Goal: Transaction & Acquisition: Purchase product/service

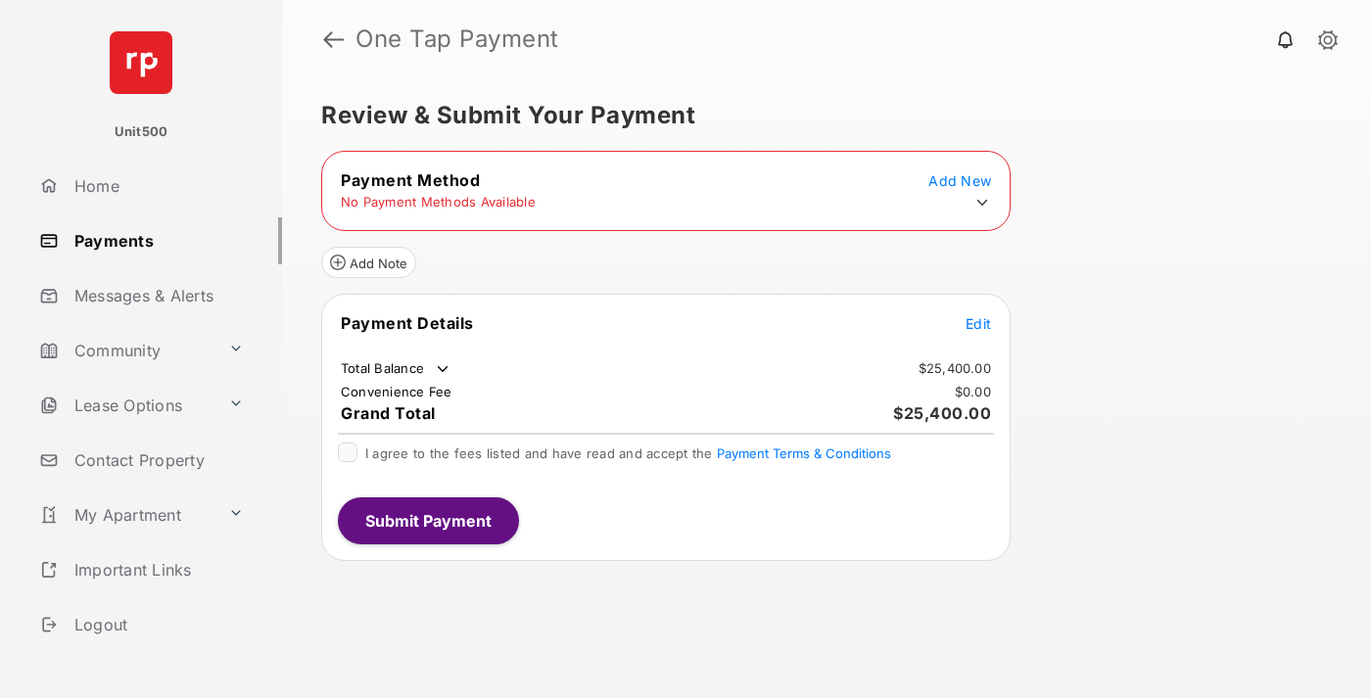
click at [978, 323] on span "Edit" at bounding box center [977, 323] width 25 height 17
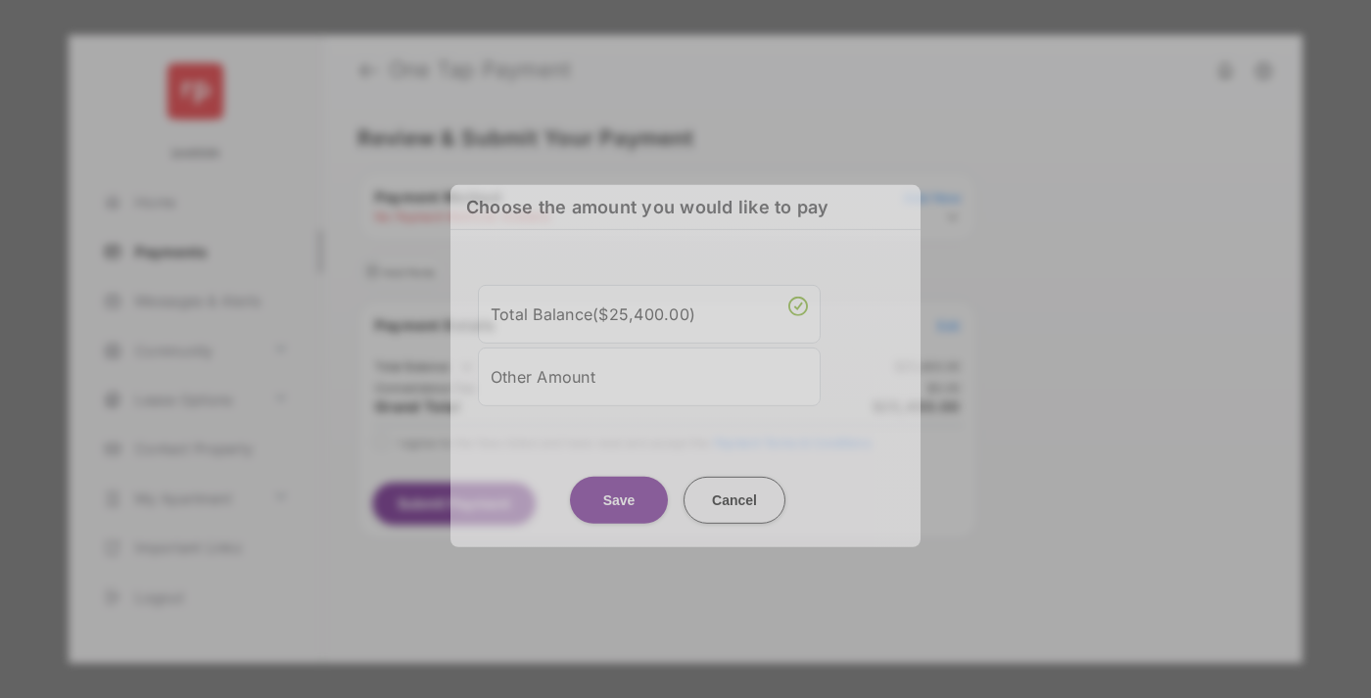
click at [649, 367] on div "Other Amount" at bounding box center [649, 375] width 317 height 33
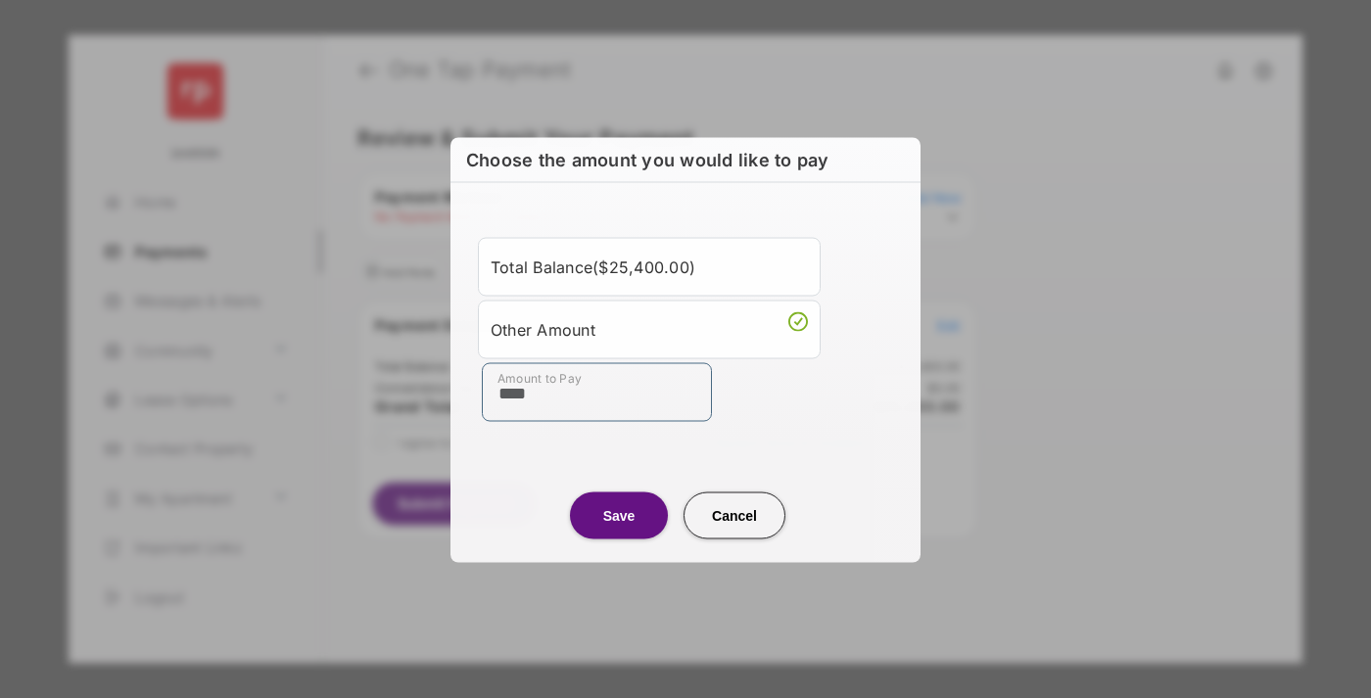
type input "****"
click at [619, 514] on button "Save" at bounding box center [619, 514] width 98 height 47
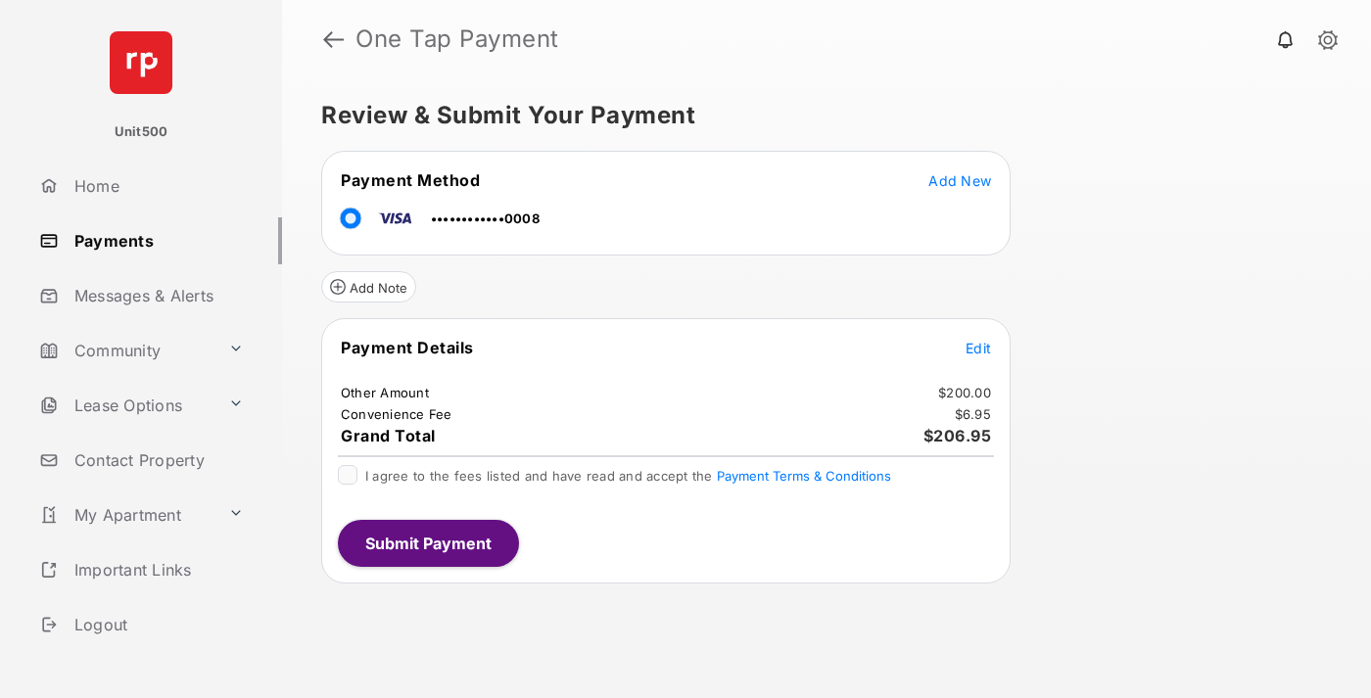
click at [978, 348] on span "Edit" at bounding box center [977, 348] width 25 height 17
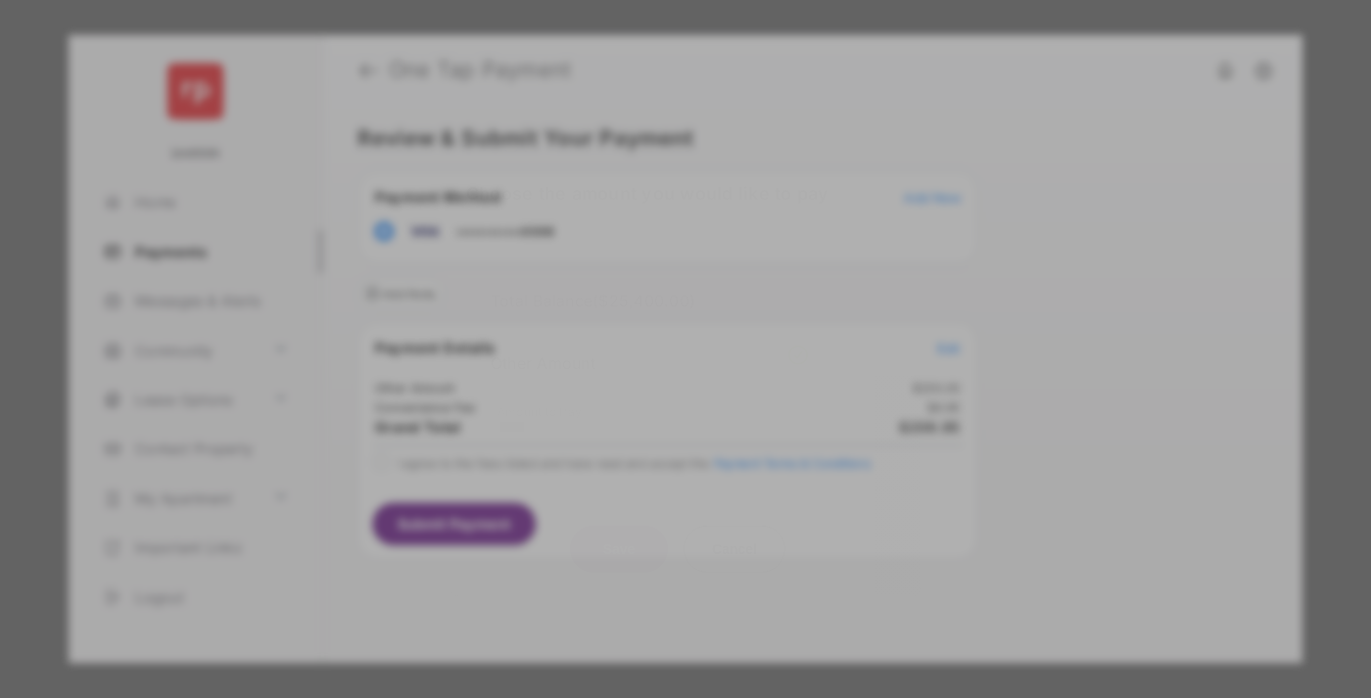
click at [619, 540] on button "Save" at bounding box center [619, 548] width 98 height 47
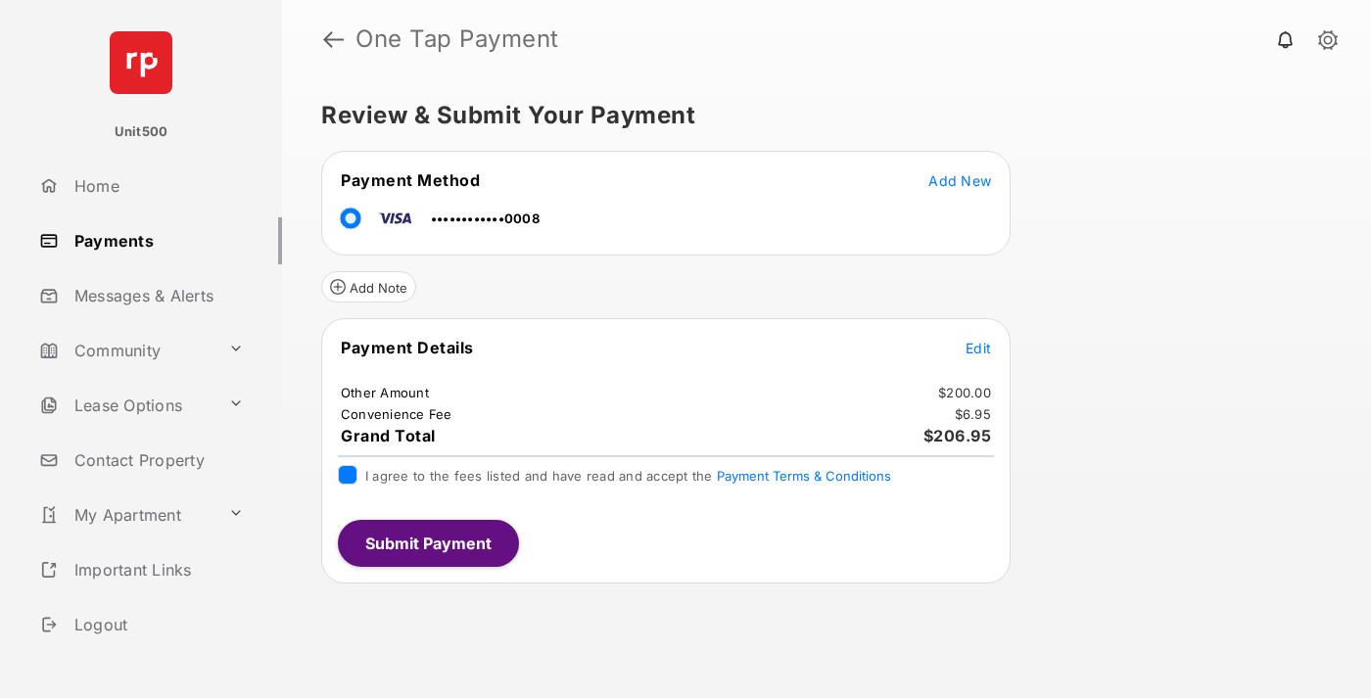
click at [427, 542] on button "Submit Payment" at bounding box center [428, 543] width 181 height 47
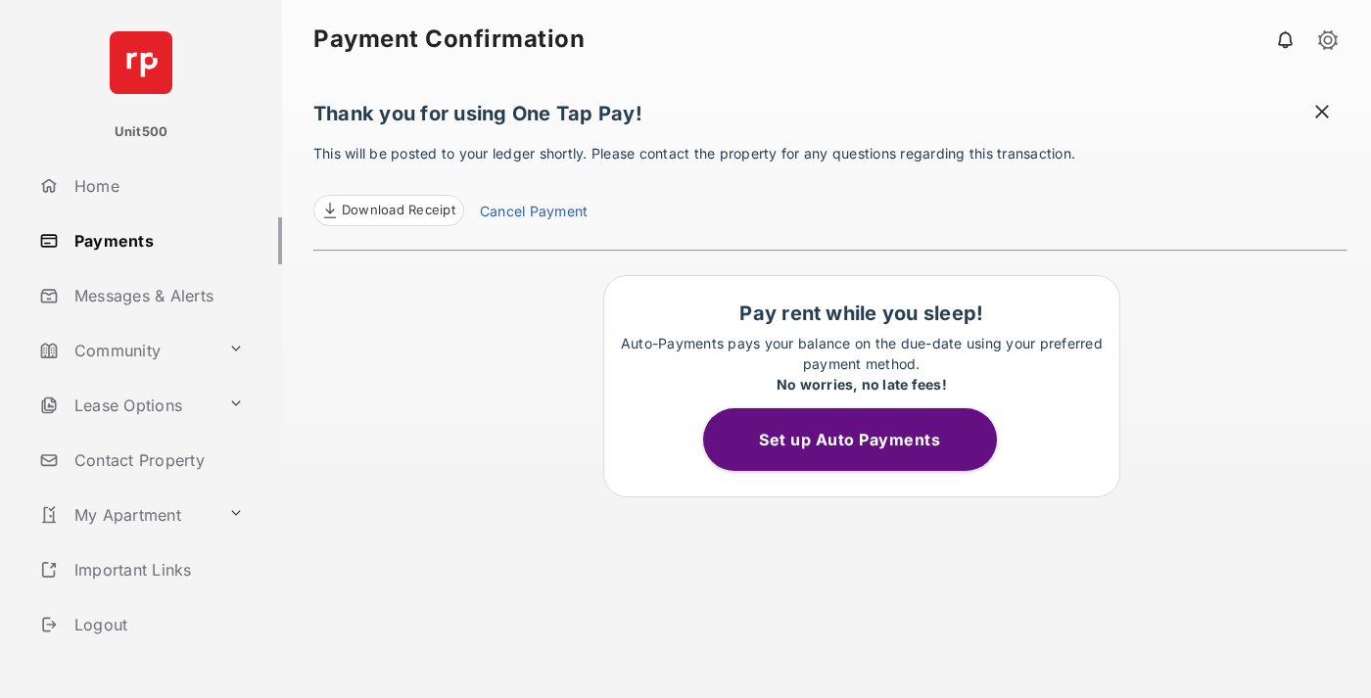
click at [1322, 114] on span at bounding box center [1322, 114] width 20 height 24
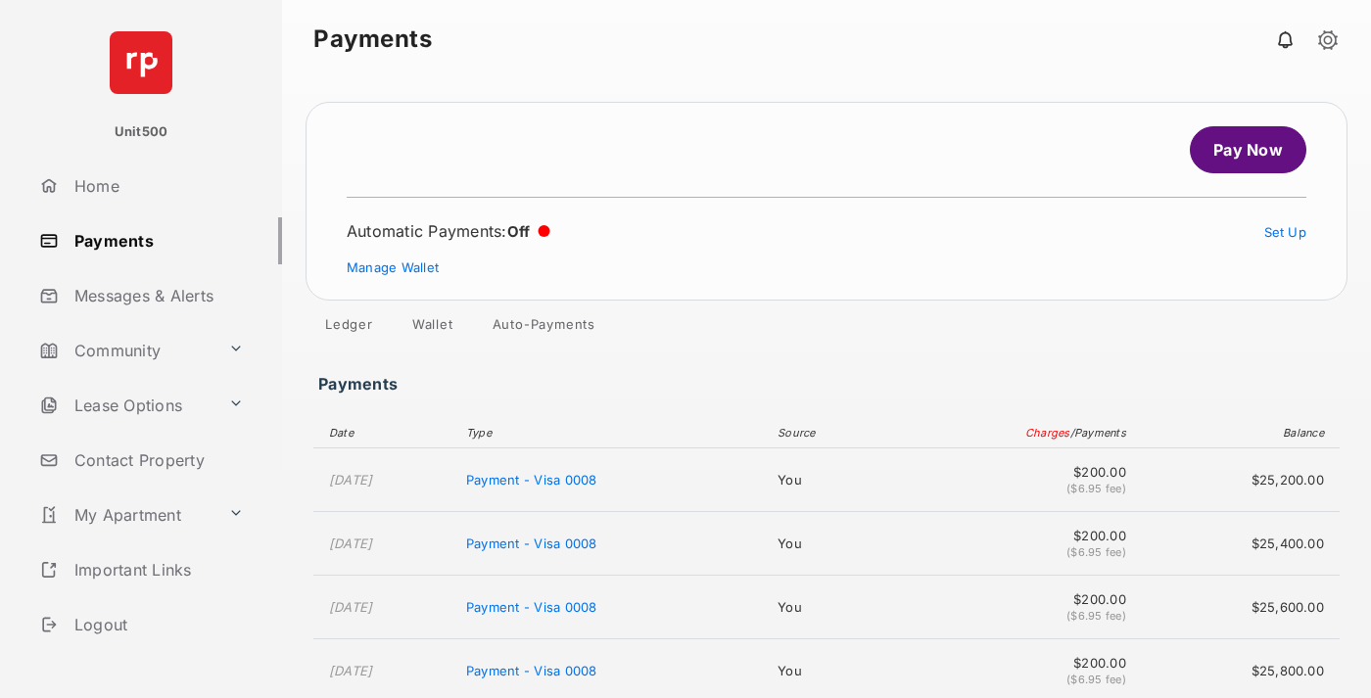
click at [393, 267] on link "Manage Wallet" at bounding box center [393, 267] width 92 height 16
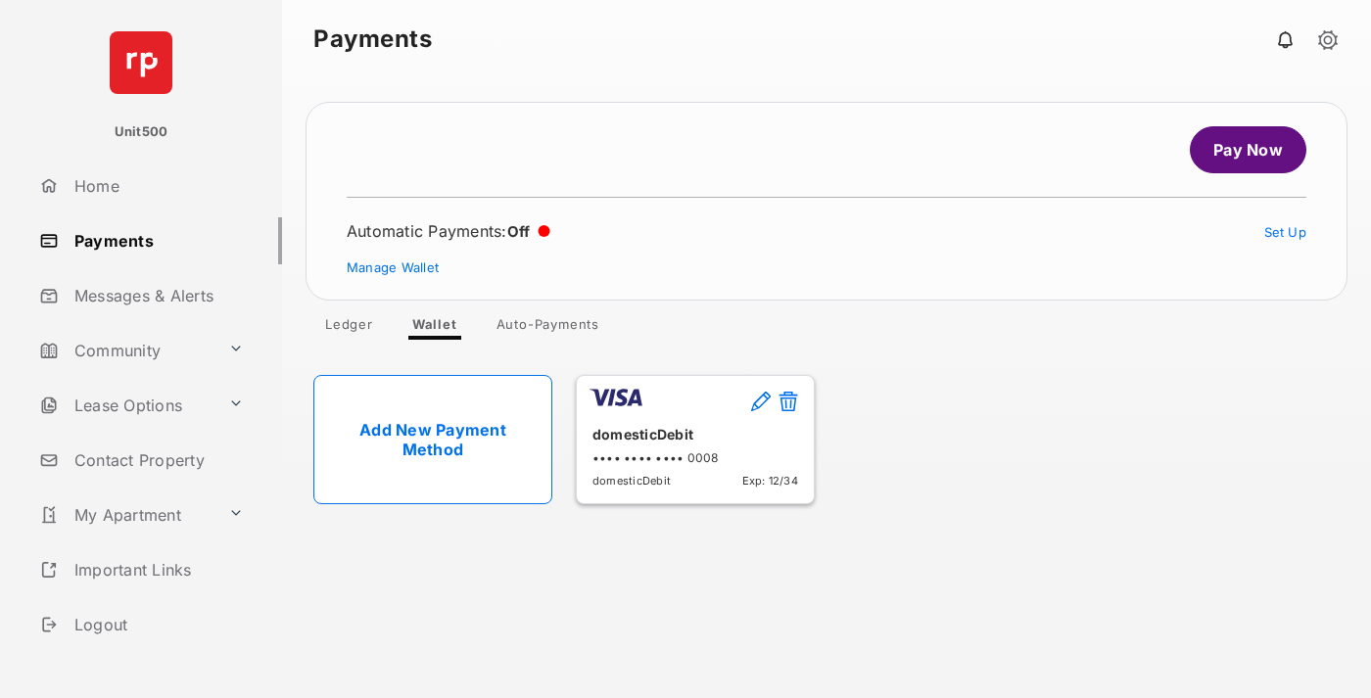
click at [788, 402] on button at bounding box center [788, 403] width 20 height 23
